Goal: Task Accomplishment & Management: Use online tool/utility

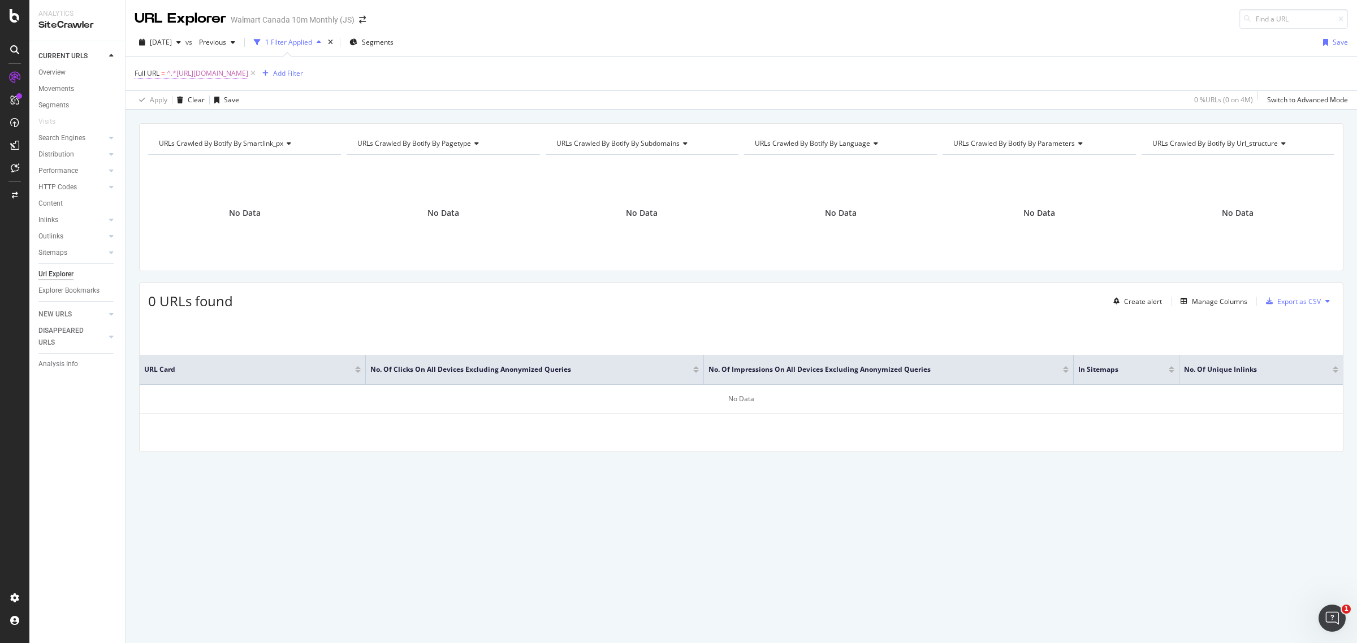
click at [248, 71] on span "^.*[URL][DOMAIN_NAME]" at bounding box center [207, 74] width 81 height 16
click at [258, 119] on icon at bounding box center [260, 120] width 6 height 8
click at [226, 123] on input "text" at bounding box center [206, 120] width 123 height 18
paste input "[URL][DOMAIN_NAME]."
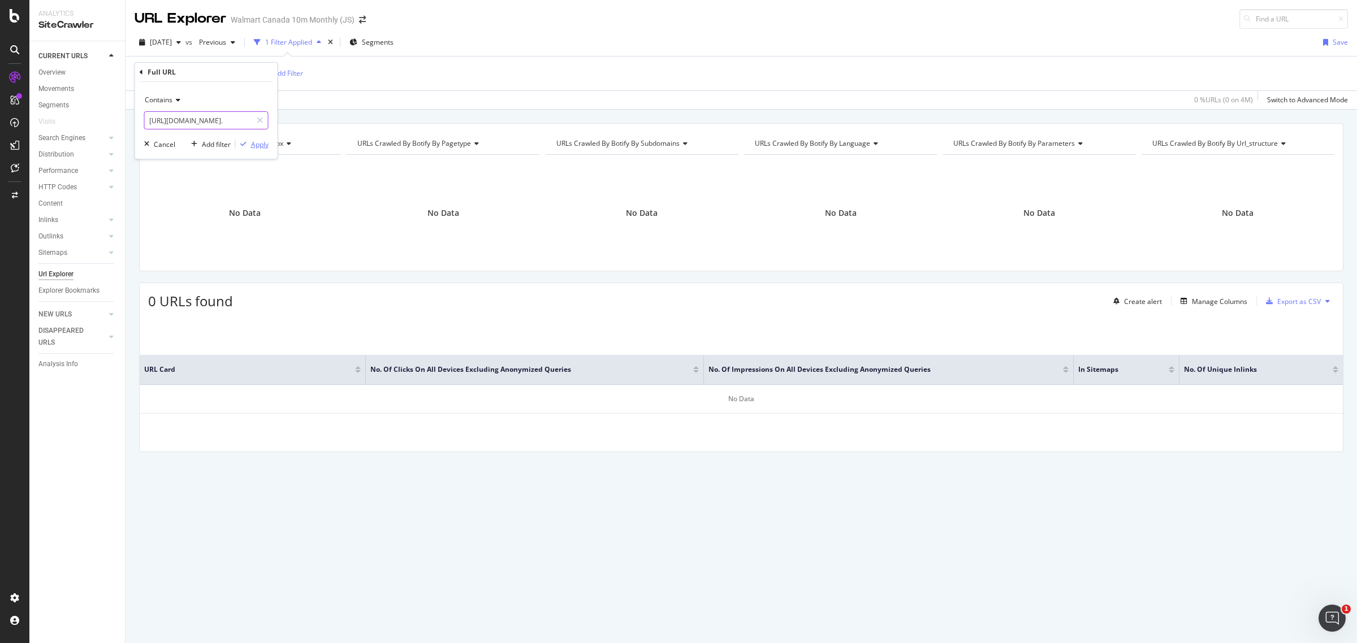
type input "[URL][DOMAIN_NAME]."
click at [253, 141] on div "Apply" at bounding box center [260, 145] width 18 height 10
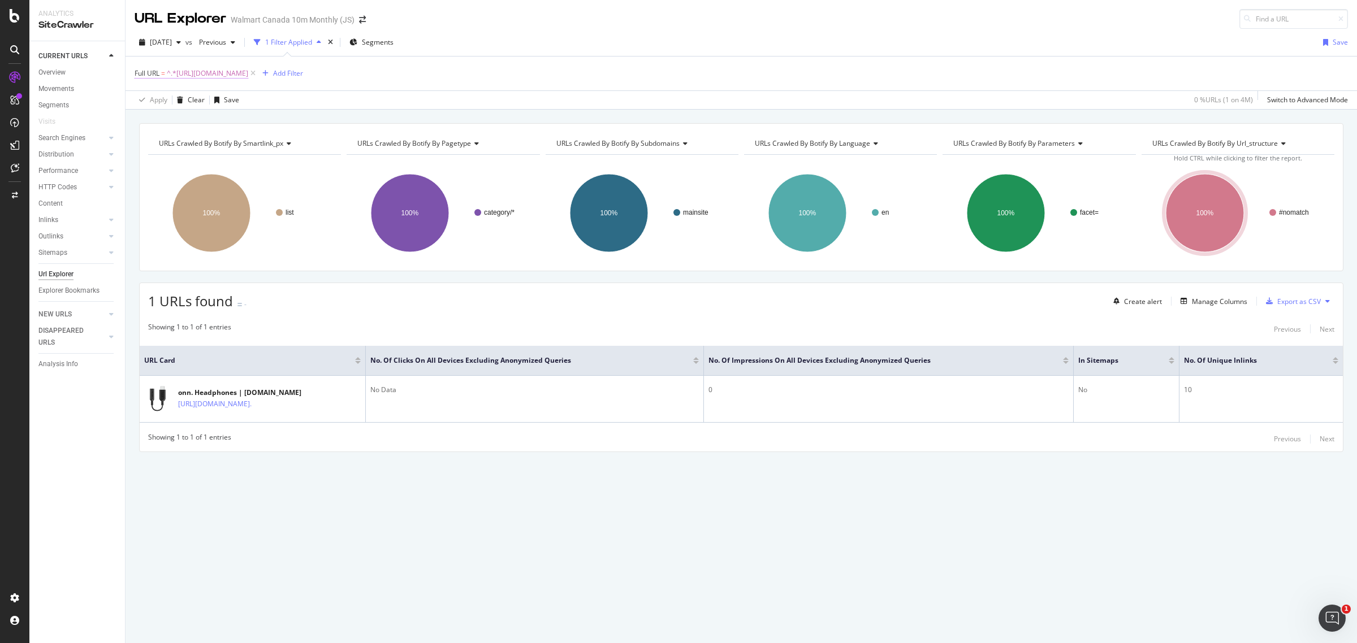
click at [247, 72] on span "^.*[URL][DOMAIN_NAME]" at bounding box center [207, 74] width 81 height 16
click at [258, 120] on icon at bounding box center [260, 120] width 6 height 8
click at [218, 119] on input "text" at bounding box center [206, 120] width 123 height 18
paste input "[URL][DOMAIN_NAME]"
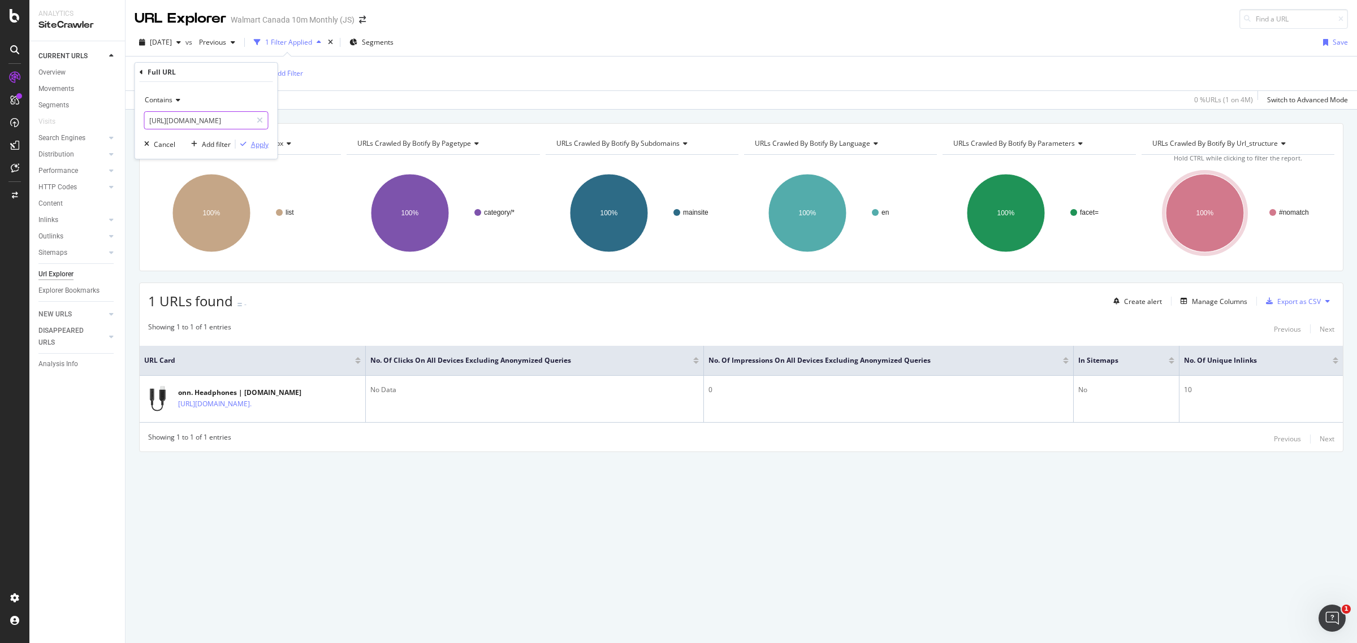
type input "[URL][DOMAIN_NAME]"
click at [248, 139] on div "Apply" at bounding box center [252, 144] width 33 height 10
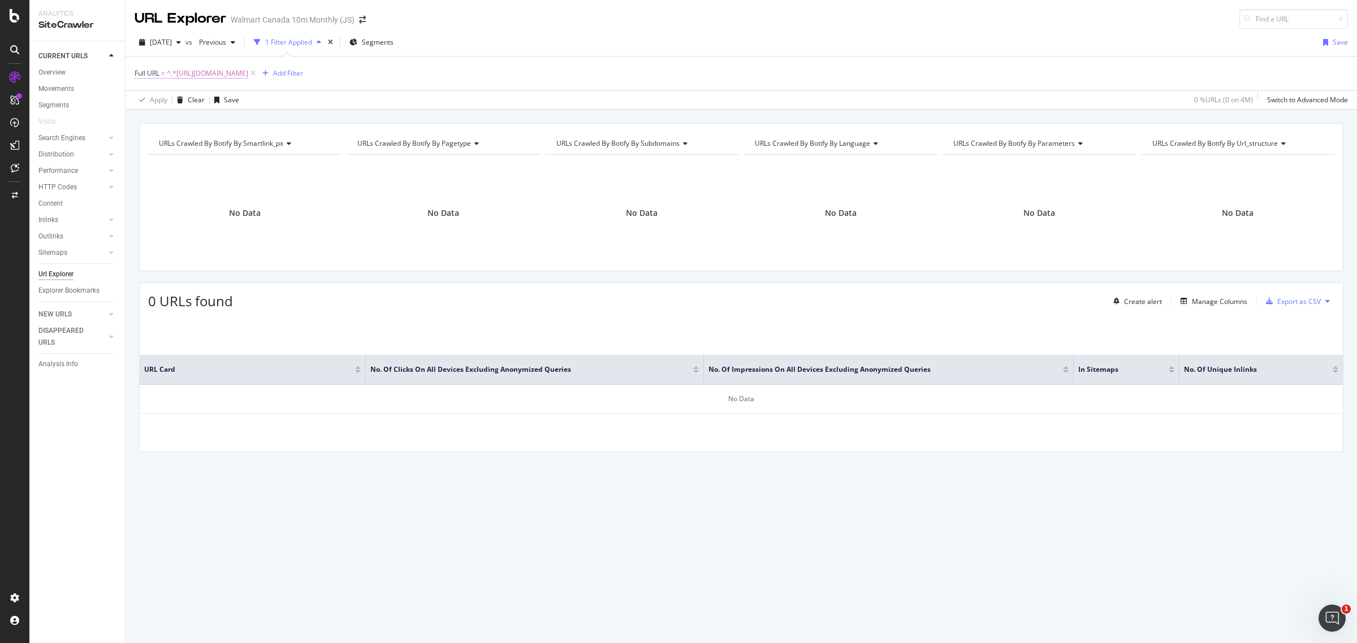
click at [248, 69] on span "^.*[URL][DOMAIN_NAME]" at bounding box center [207, 74] width 81 height 16
click at [261, 119] on icon at bounding box center [260, 120] width 6 height 8
click at [228, 119] on input "text" at bounding box center [206, 120] width 123 height 18
paste input "[URL][DOMAIN_NAME]"
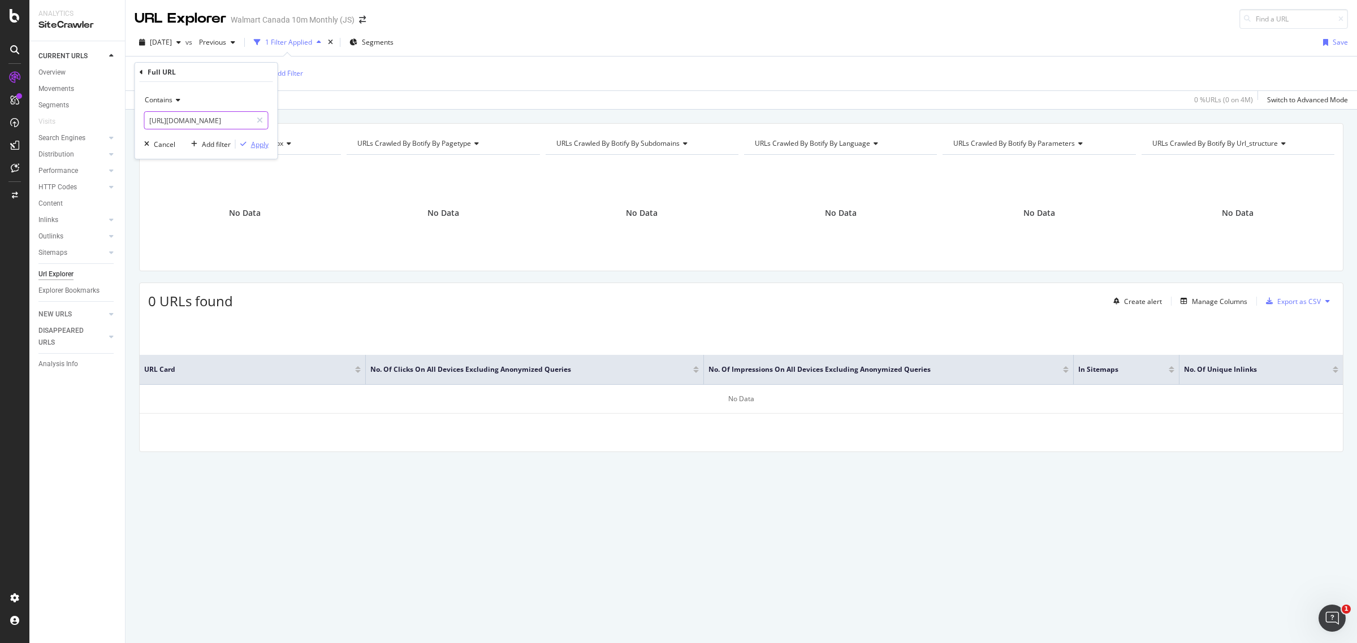
type input "[URL][DOMAIN_NAME]"
click at [256, 144] on div "Apply" at bounding box center [260, 145] width 18 height 10
click at [248, 74] on span "^.*[URL][DOMAIN_NAME]" at bounding box center [207, 74] width 81 height 16
click at [257, 119] on icon at bounding box center [260, 120] width 6 height 8
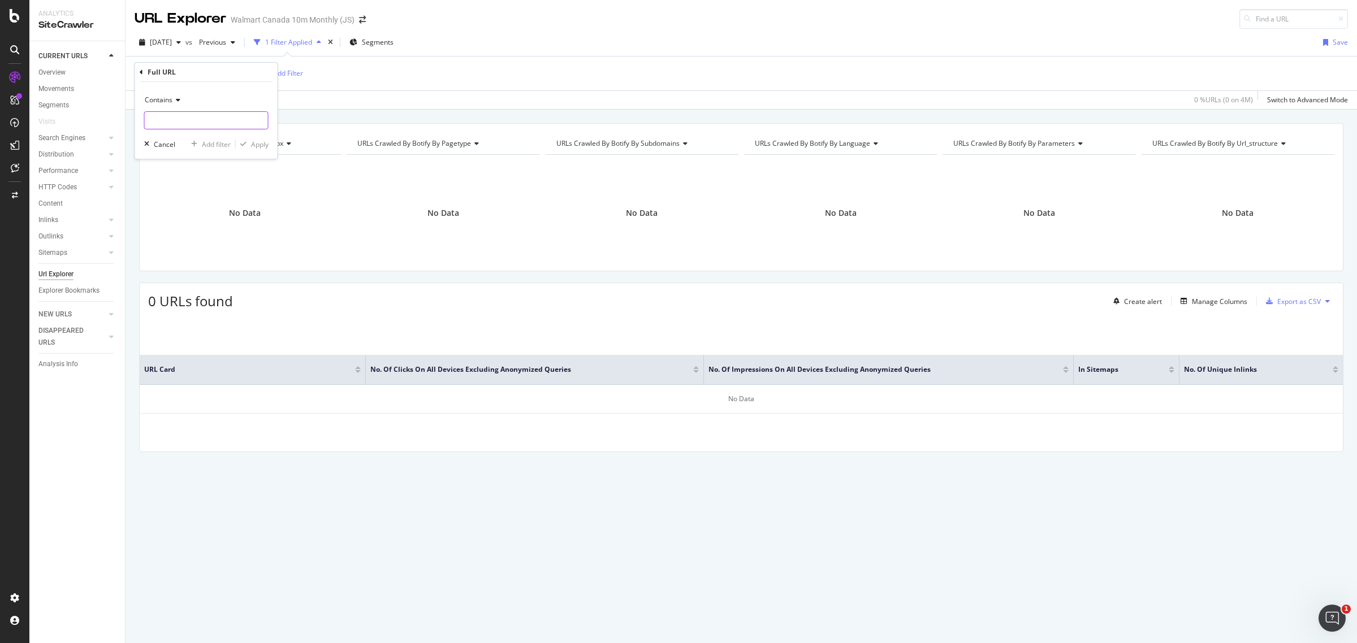
click at [231, 122] on input "text" at bounding box center [206, 120] width 123 height 18
paste input "[URL][DOMAIN_NAME]"
type input "[URL][DOMAIN_NAME]"
click at [249, 144] on div "button" at bounding box center [243, 144] width 15 height 7
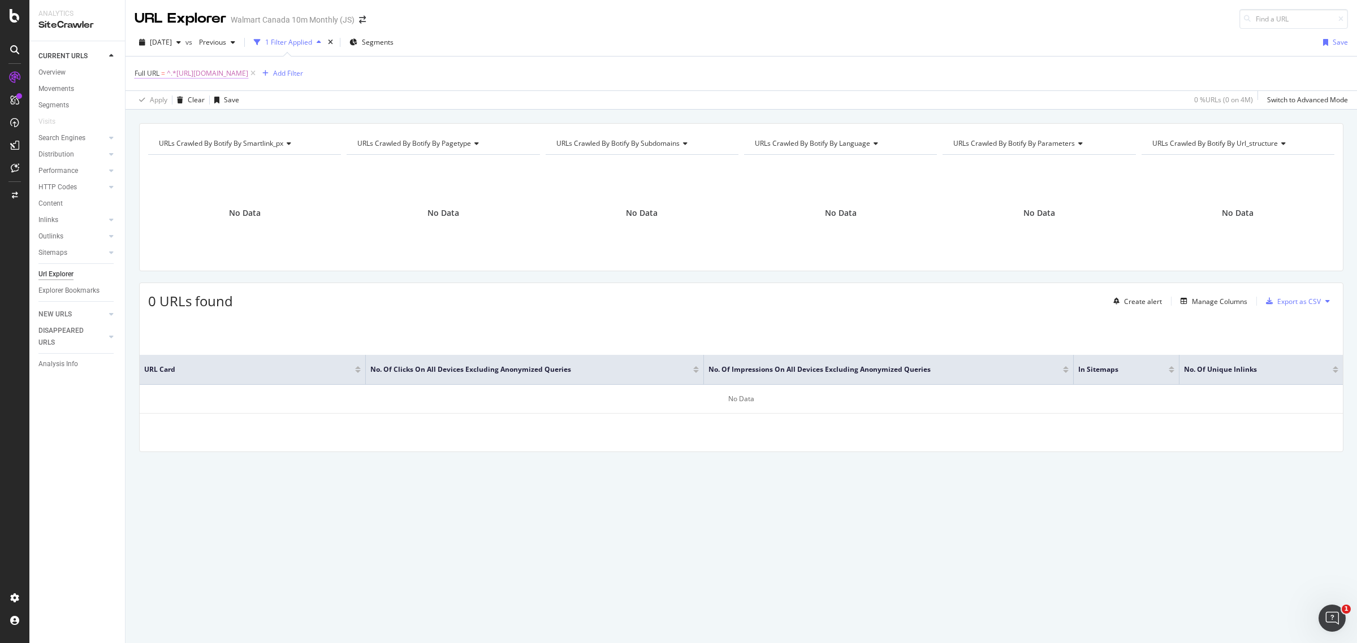
click at [248, 69] on span "^.*[URL][DOMAIN_NAME]" at bounding box center [207, 74] width 81 height 16
click at [259, 116] on icon at bounding box center [260, 120] width 6 height 8
click at [225, 118] on input "text" at bounding box center [206, 120] width 123 height 18
paste input "[URL][DOMAIN_NAME]"
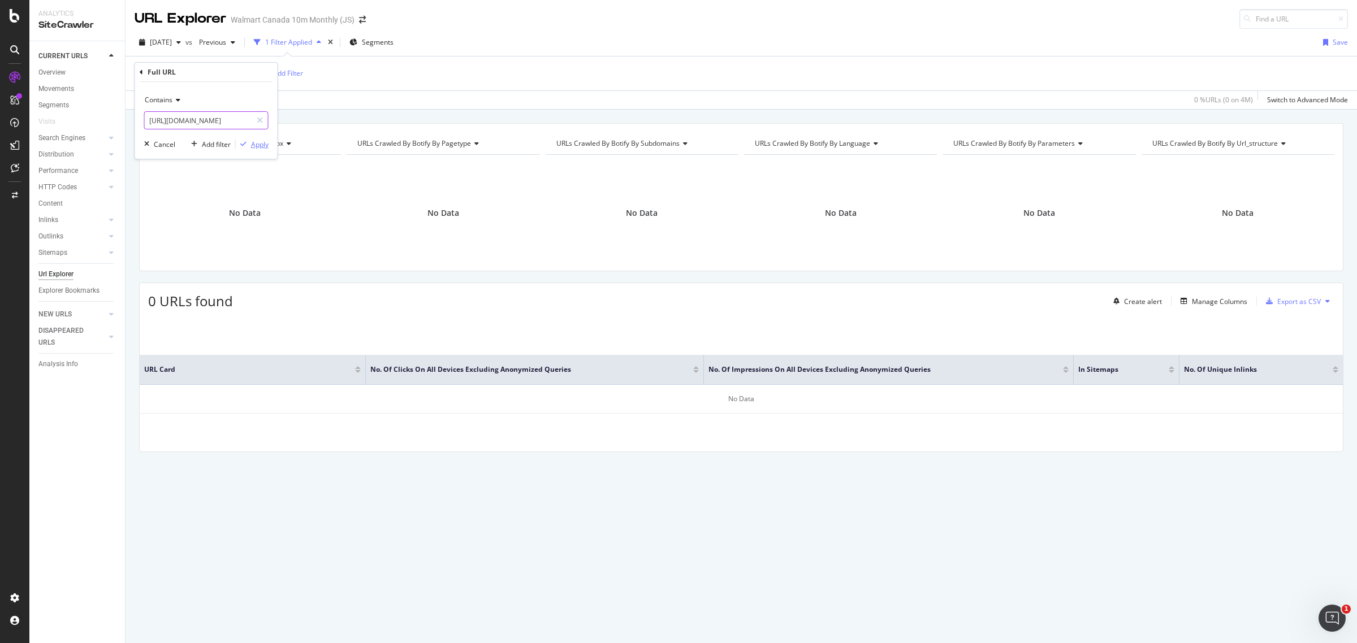
type input "[URL][DOMAIN_NAME]"
click at [256, 148] on div "Apply" at bounding box center [260, 145] width 18 height 10
click at [248, 72] on span "^.*[URL][DOMAIN_NAME]" at bounding box center [207, 74] width 81 height 16
click at [257, 120] on icon at bounding box center [260, 120] width 6 height 8
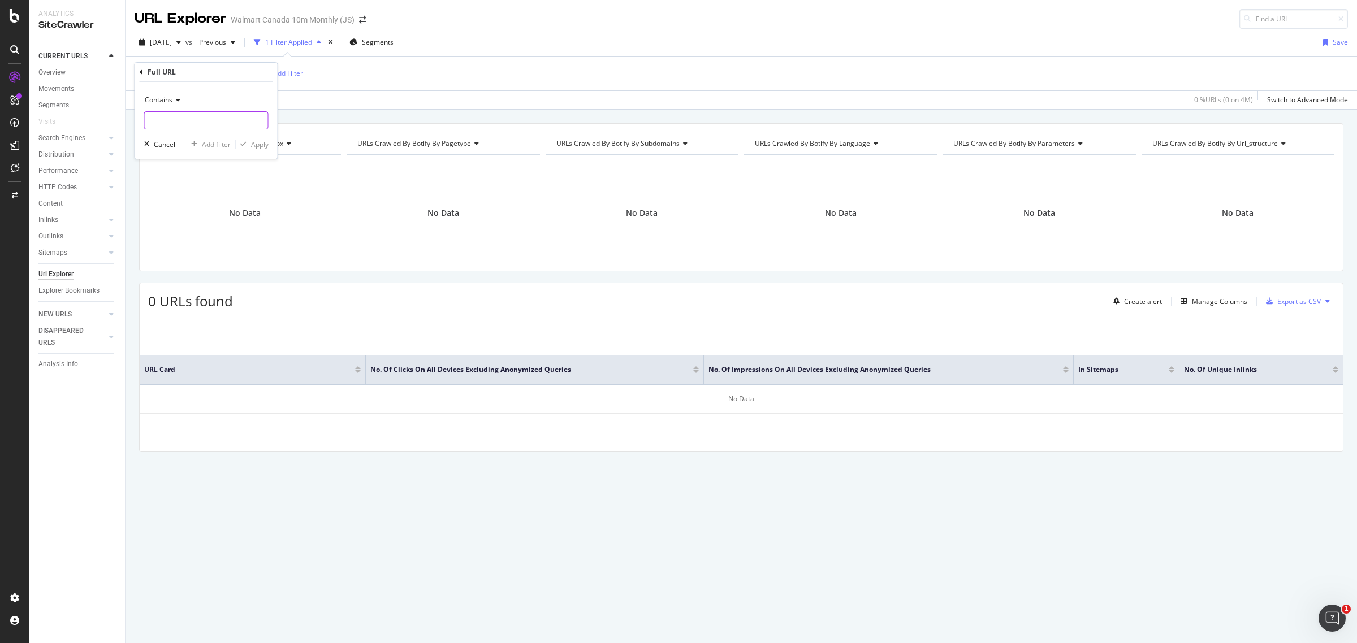
click at [228, 120] on input "text" at bounding box center [206, 120] width 123 height 18
paste input "[URL][DOMAIN_NAME]"
type input "[URL][DOMAIN_NAME]"
click at [257, 142] on div "Apply" at bounding box center [260, 145] width 18 height 10
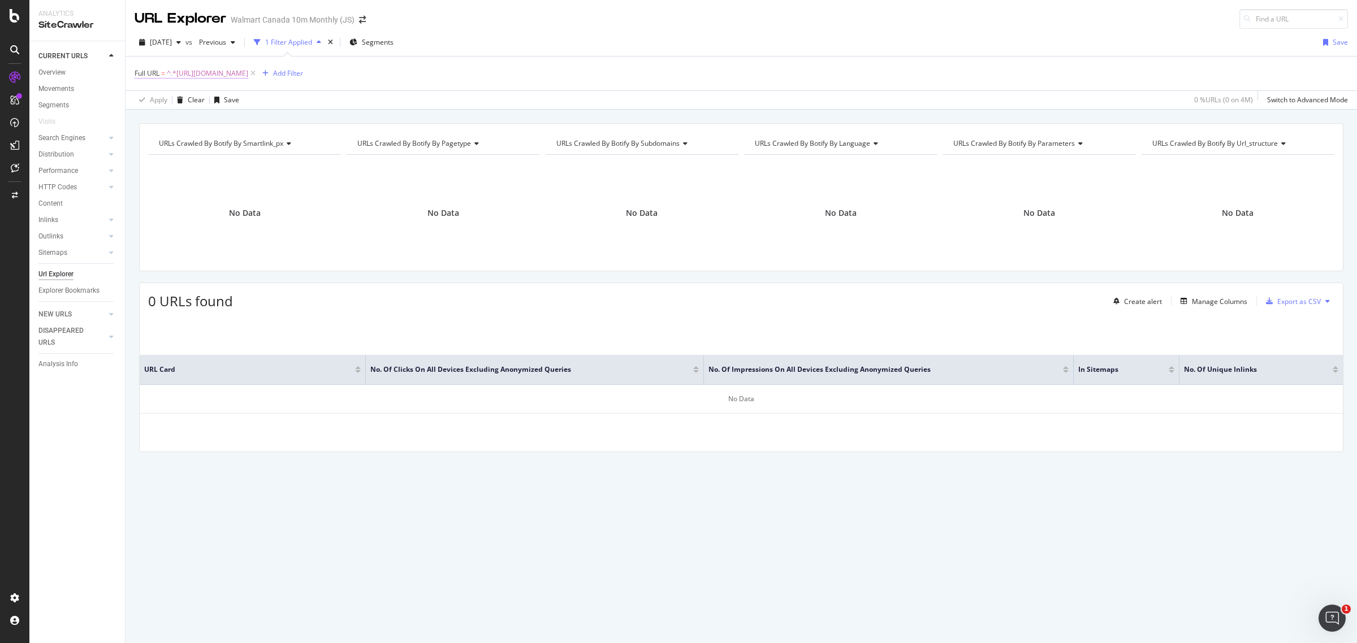
click at [248, 74] on span "^.*[URL][DOMAIN_NAME]" at bounding box center [207, 74] width 81 height 16
click at [257, 122] on icon at bounding box center [260, 120] width 6 height 8
click at [229, 119] on input "text" at bounding box center [206, 120] width 123 height 18
paste input "[URL][DOMAIN_NAME]"
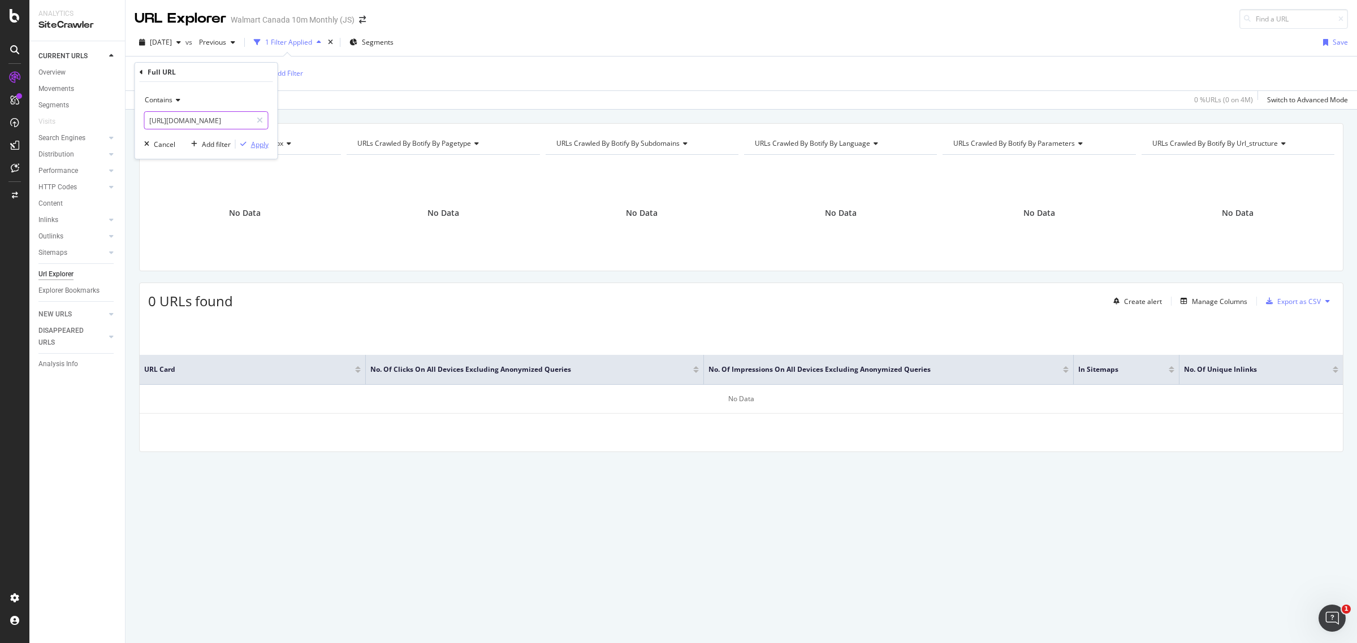
type input "[URL][DOMAIN_NAME]"
click at [247, 145] on div "button" at bounding box center [243, 144] width 15 height 7
click at [248, 75] on span "^.*[URL][DOMAIN_NAME]" at bounding box center [207, 74] width 81 height 16
click at [258, 122] on icon at bounding box center [260, 120] width 6 height 8
click at [227, 124] on input "text" at bounding box center [206, 120] width 123 height 18
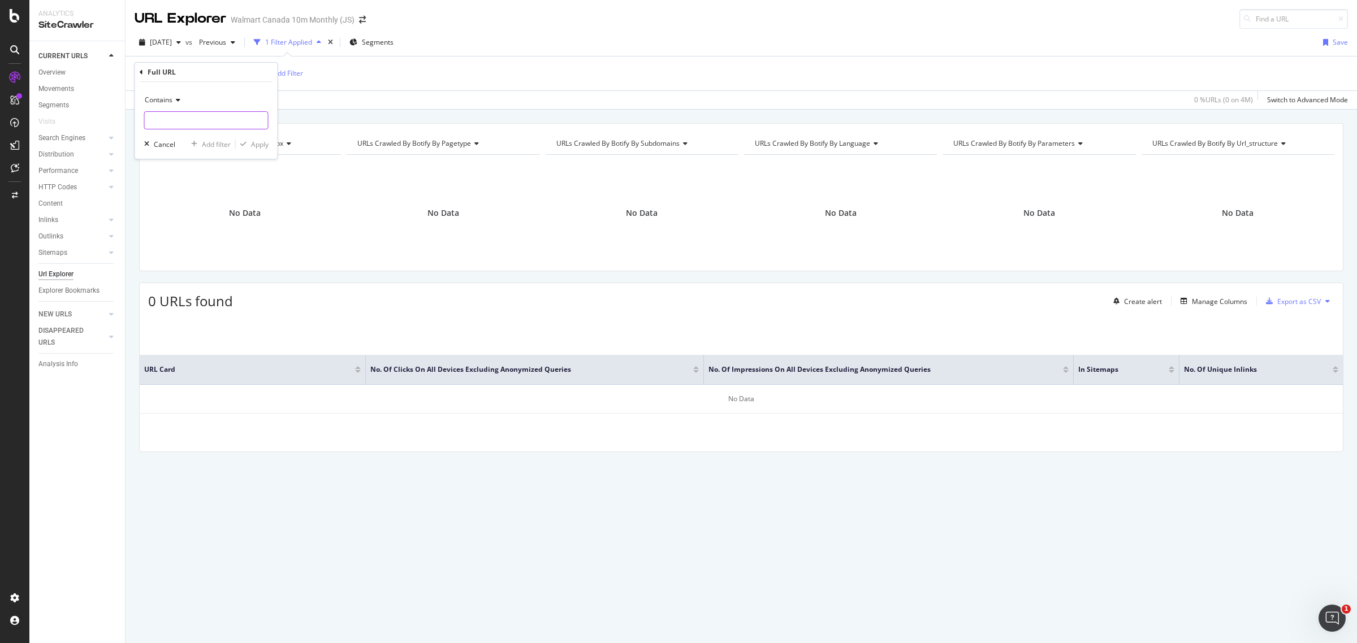
paste input "[URL][DOMAIN_NAME]"
type input "[URL][DOMAIN_NAME]"
click at [261, 144] on div "Apply" at bounding box center [260, 145] width 18 height 10
